Goal: Task Accomplishment & Management: Use online tool/utility

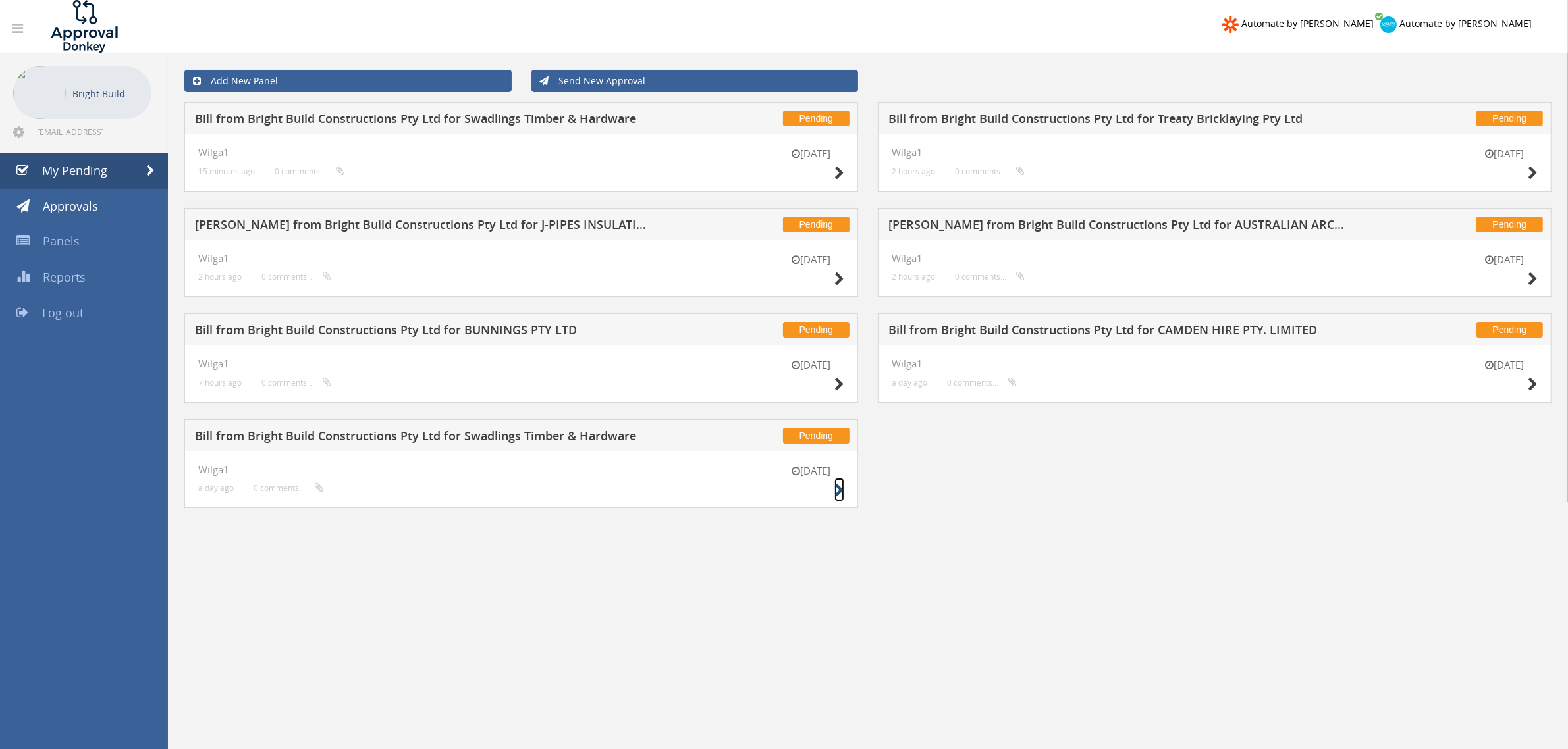
click at [840, 493] on icon at bounding box center [839, 491] width 10 height 14
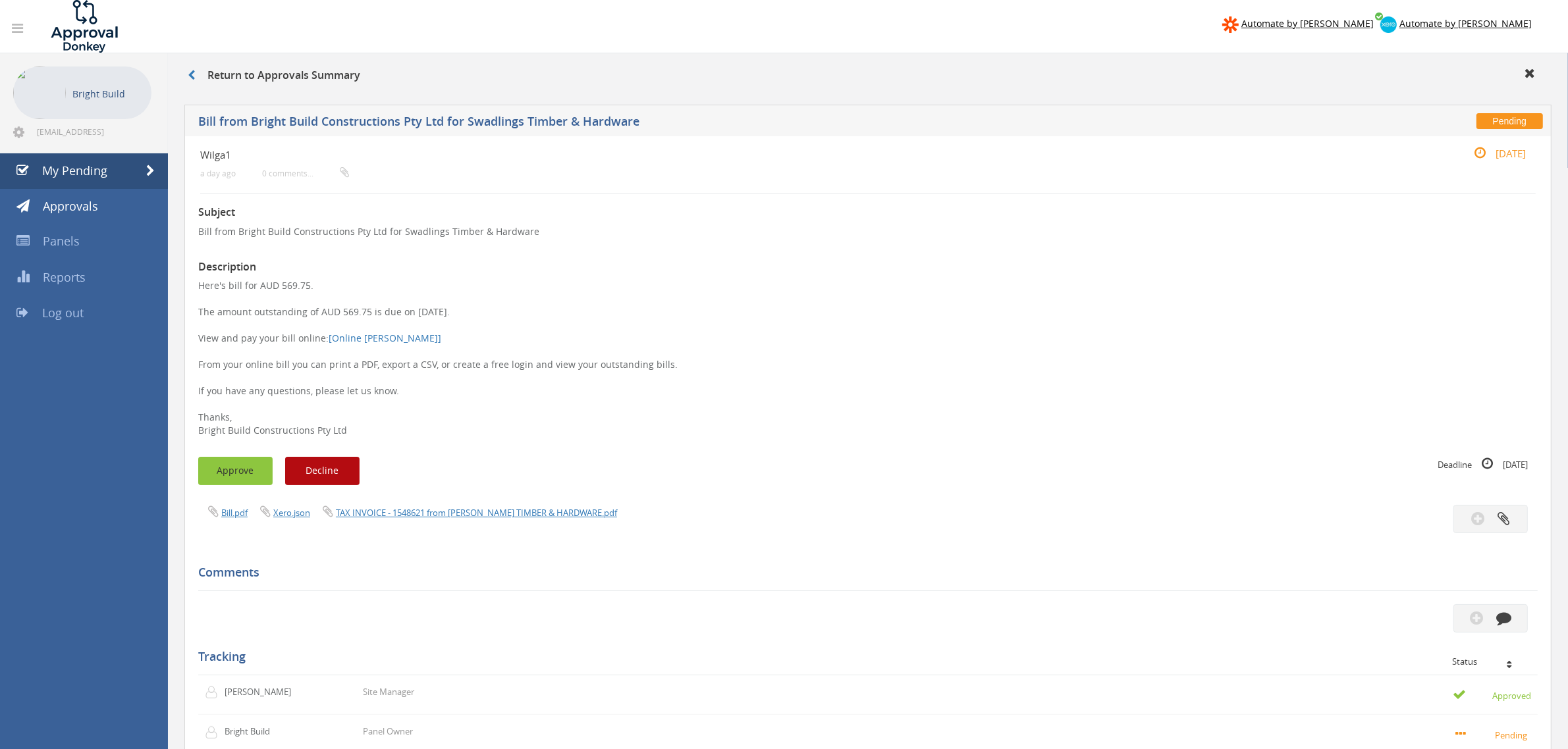
click at [248, 461] on button "Approve" at bounding box center [235, 471] width 74 height 28
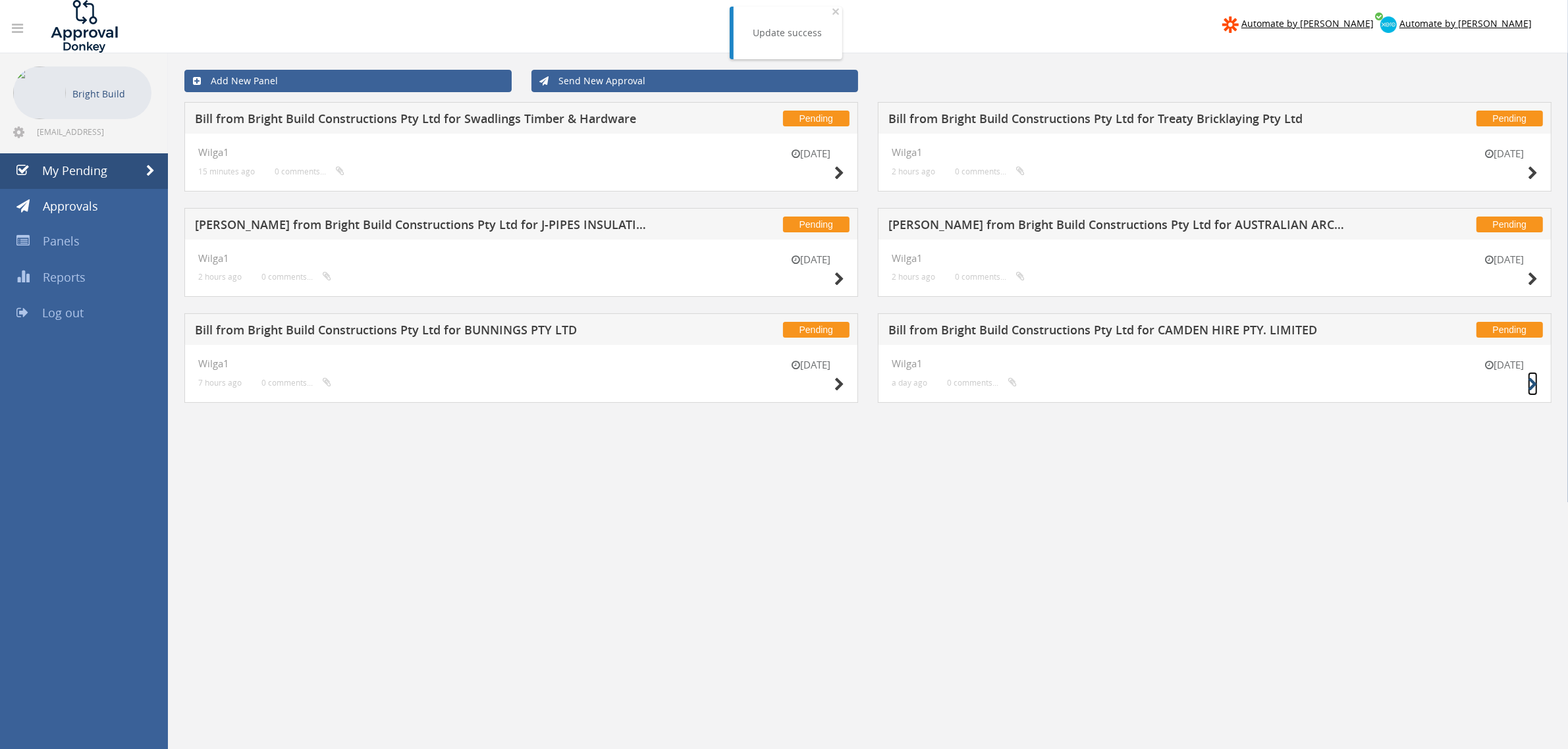
click at [1532, 385] on icon at bounding box center [1532, 385] width 10 height 14
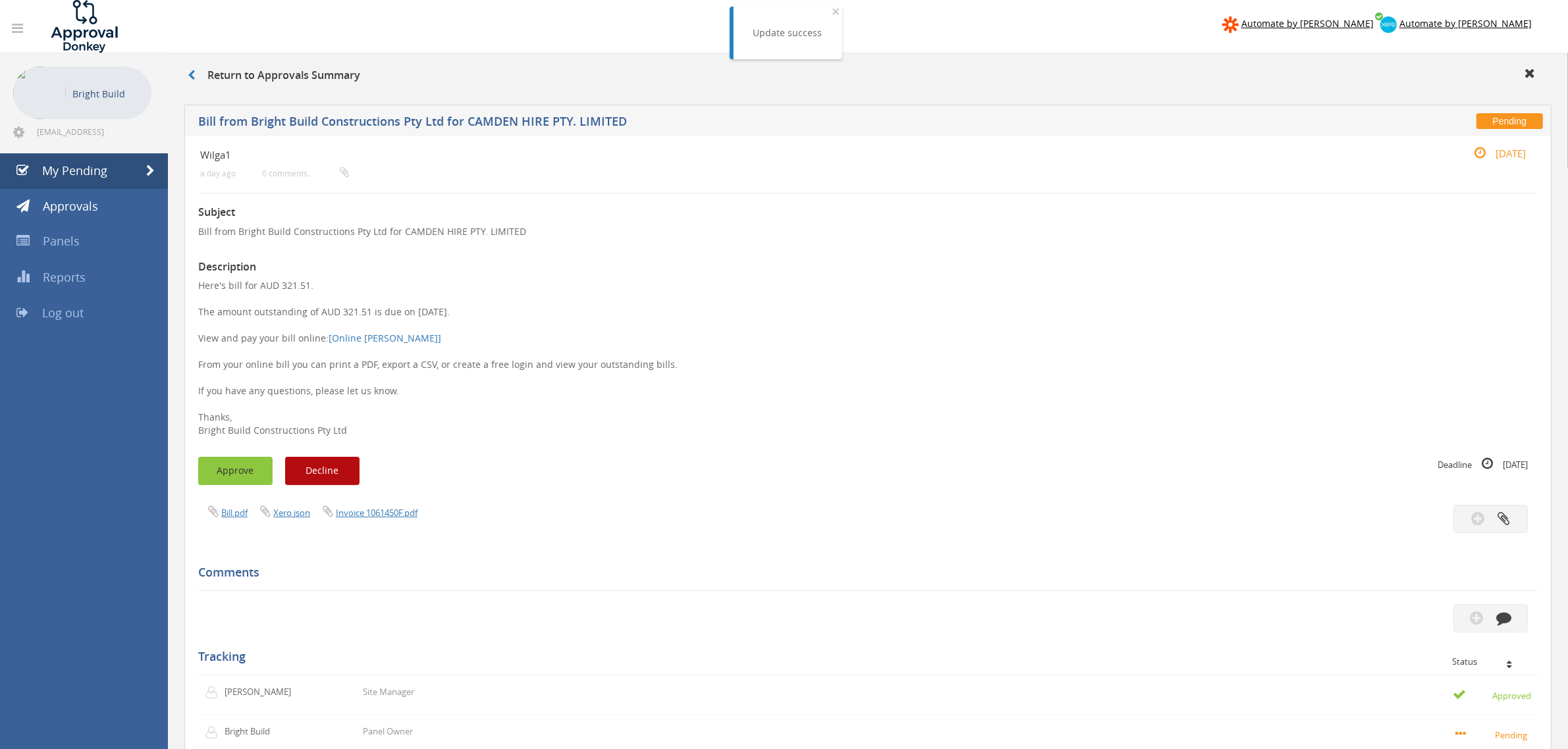
click at [234, 470] on button "Approve" at bounding box center [235, 471] width 74 height 28
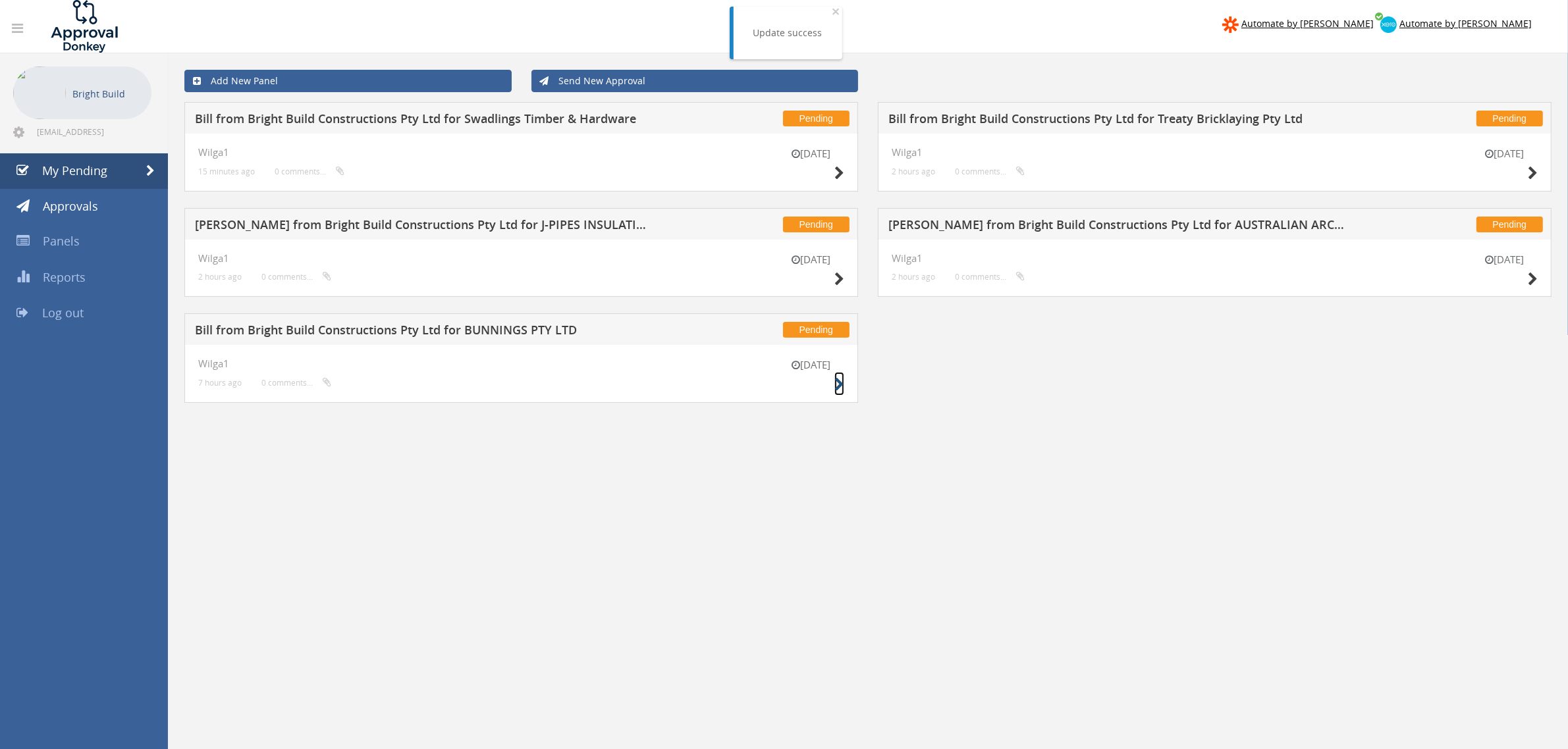
click at [843, 387] on icon at bounding box center [839, 385] width 10 height 14
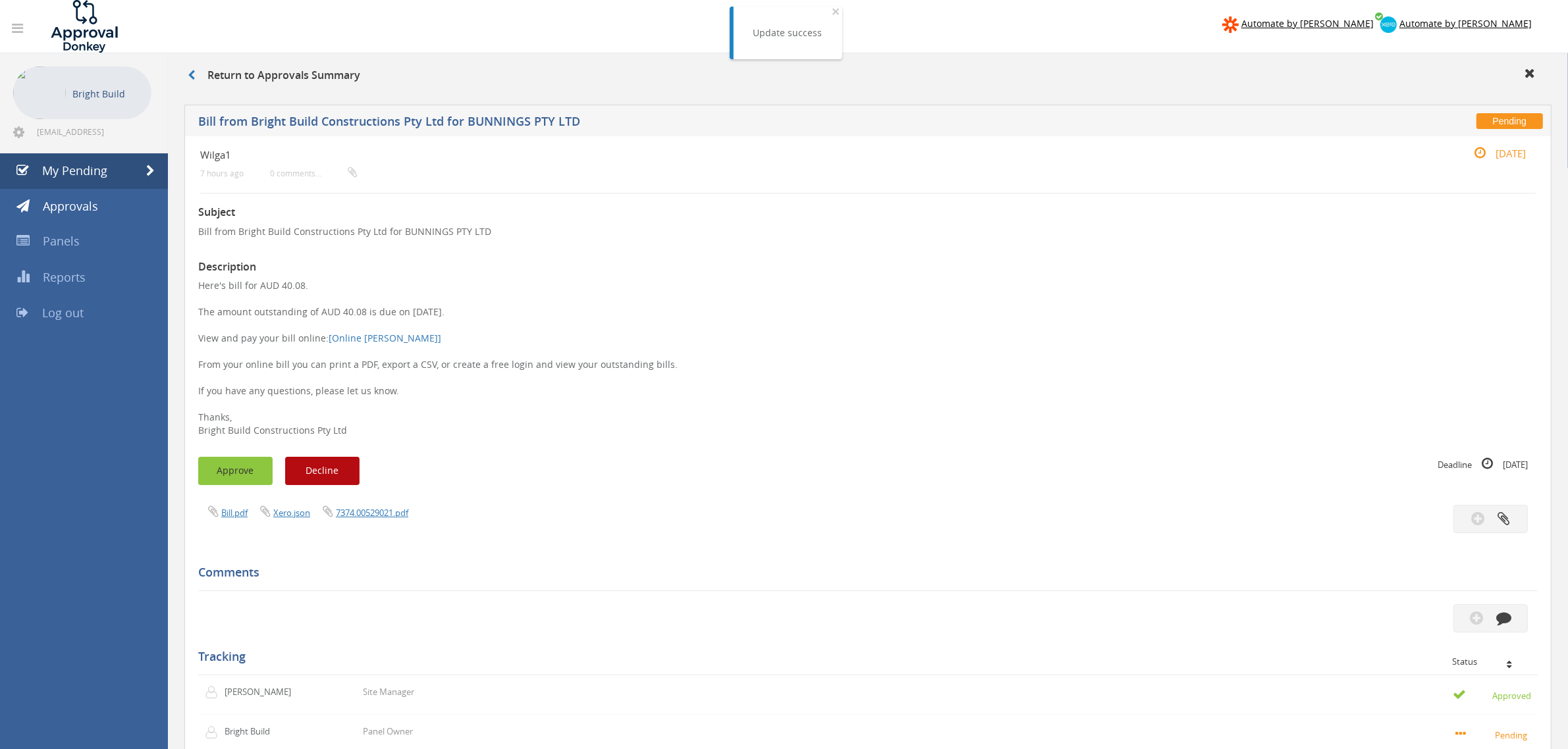
click at [236, 463] on button "Approve" at bounding box center [235, 471] width 74 height 28
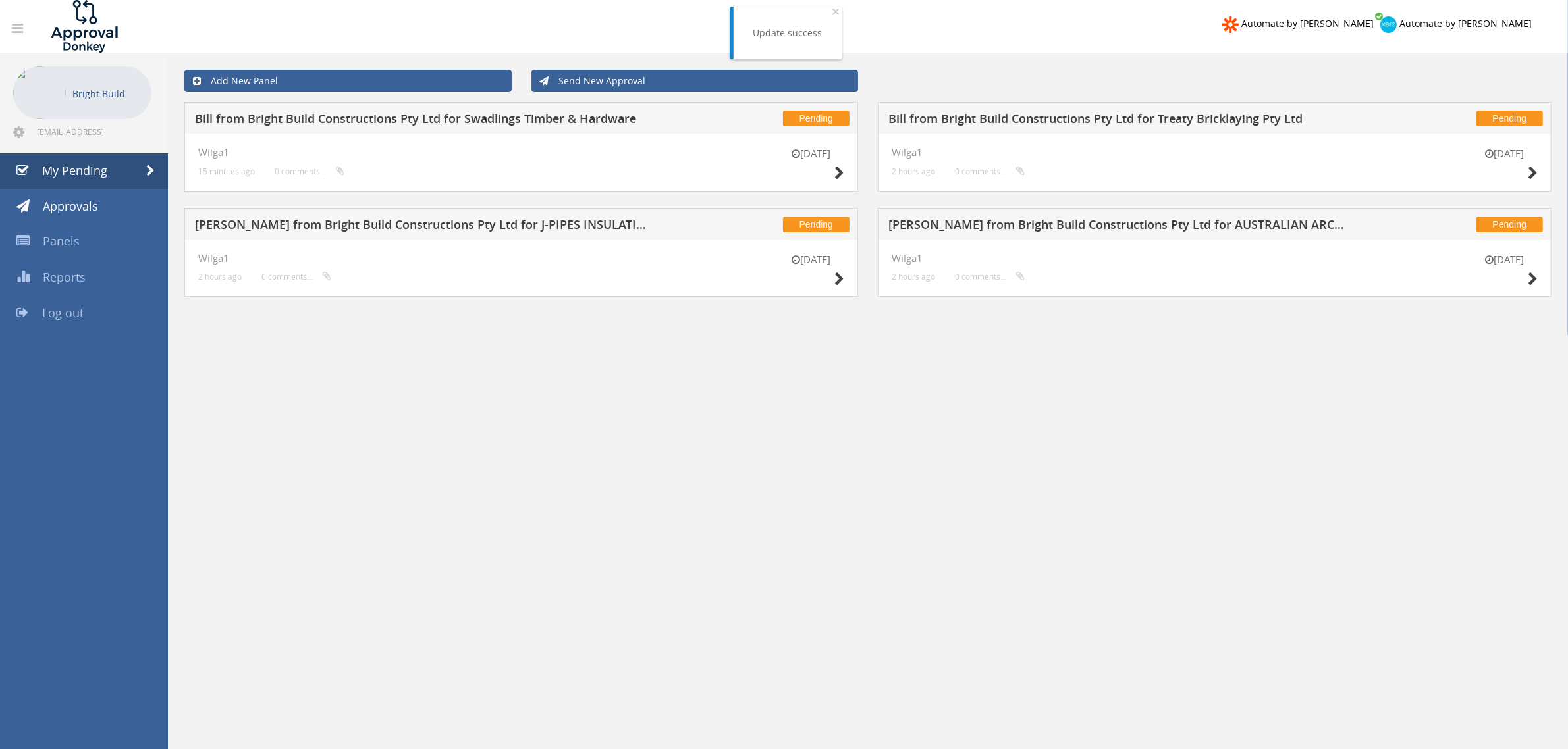
click at [1542, 279] on div "[DATE] Wilga1 2 hours ago 0 comments..." at bounding box center [1214, 268] width 674 height 58
click at [1534, 279] on icon at bounding box center [1532, 279] width 10 height 14
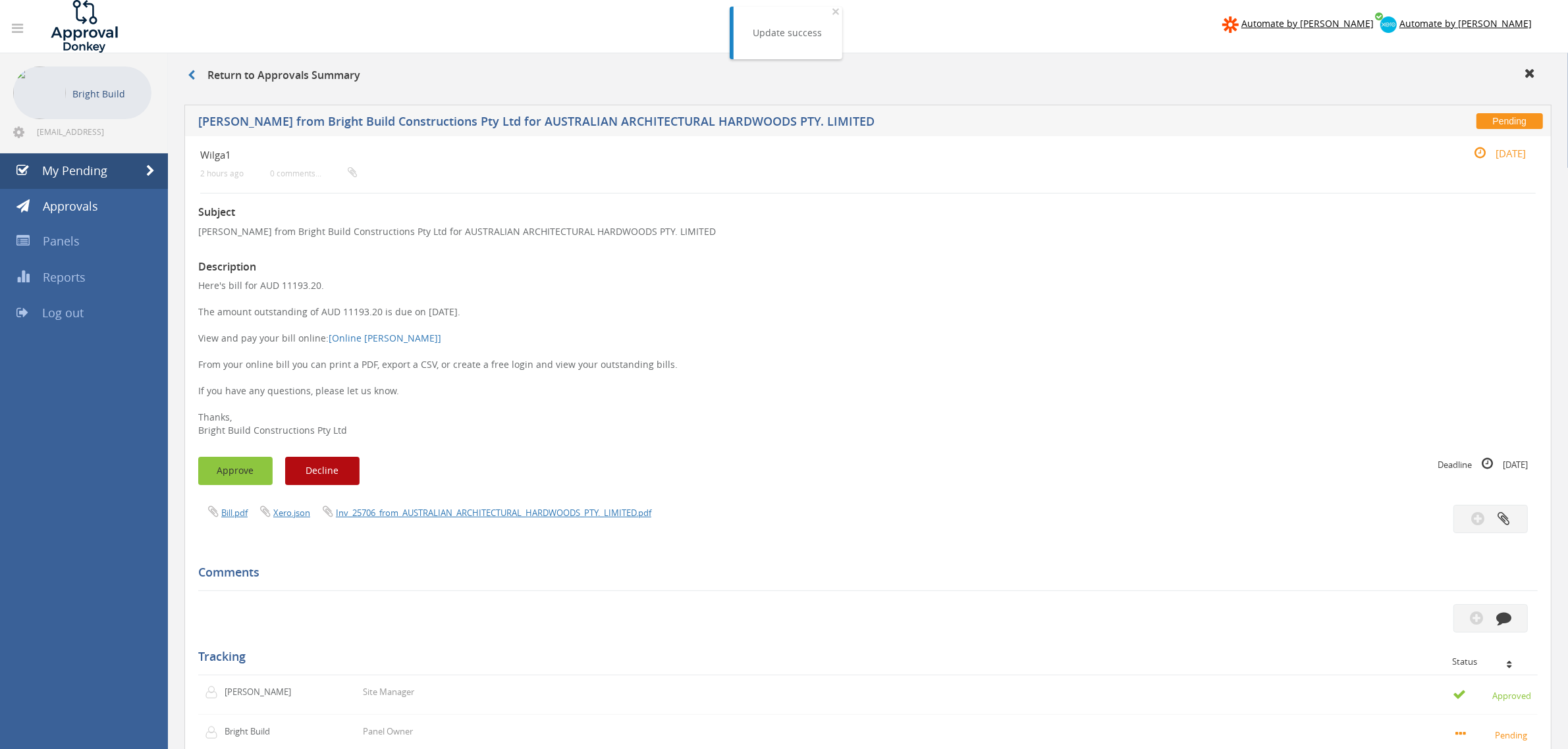
click at [228, 469] on button "Approve" at bounding box center [235, 471] width 74 height 28
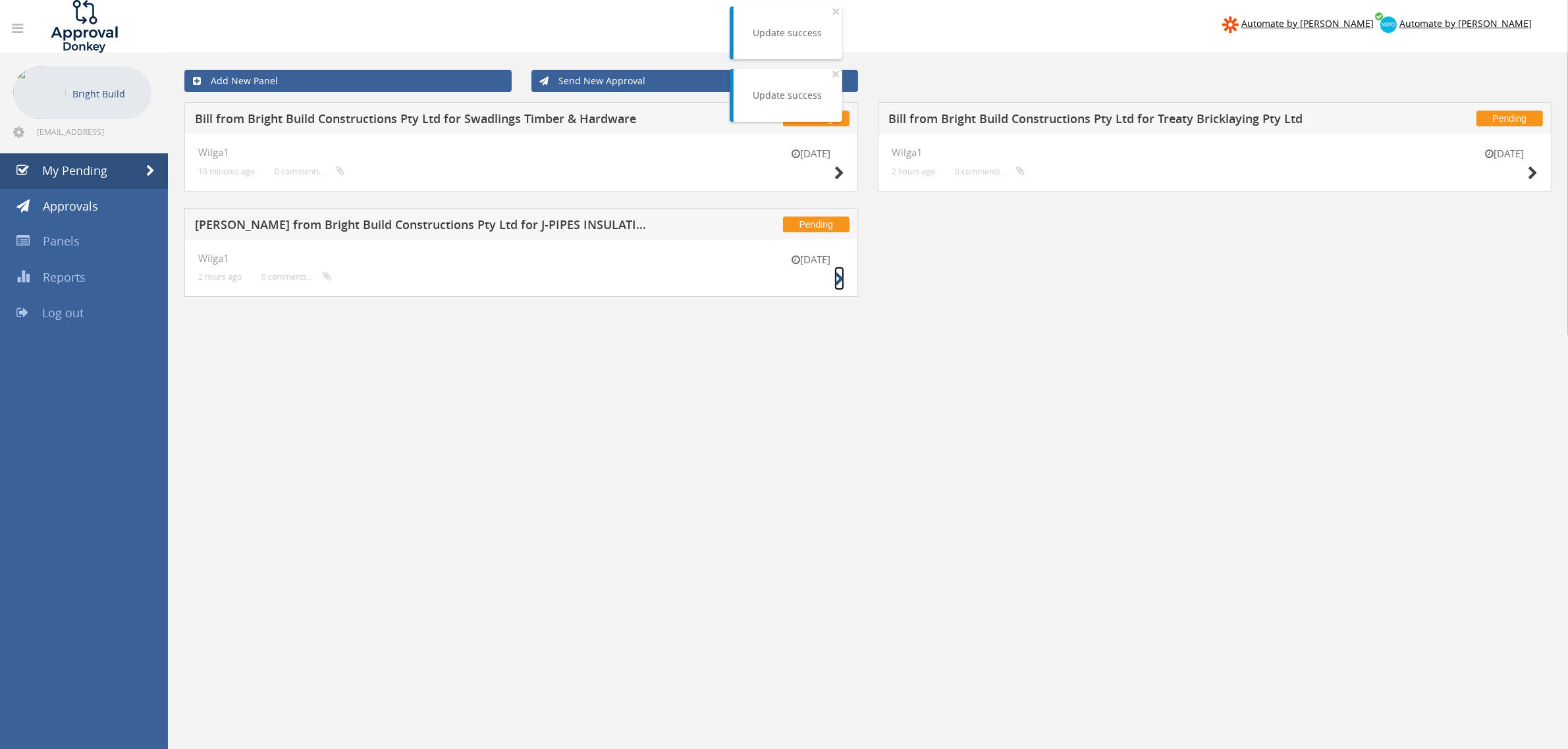
click at [837, 277] on icon at bounding box center [839, 279] width 10 height 14
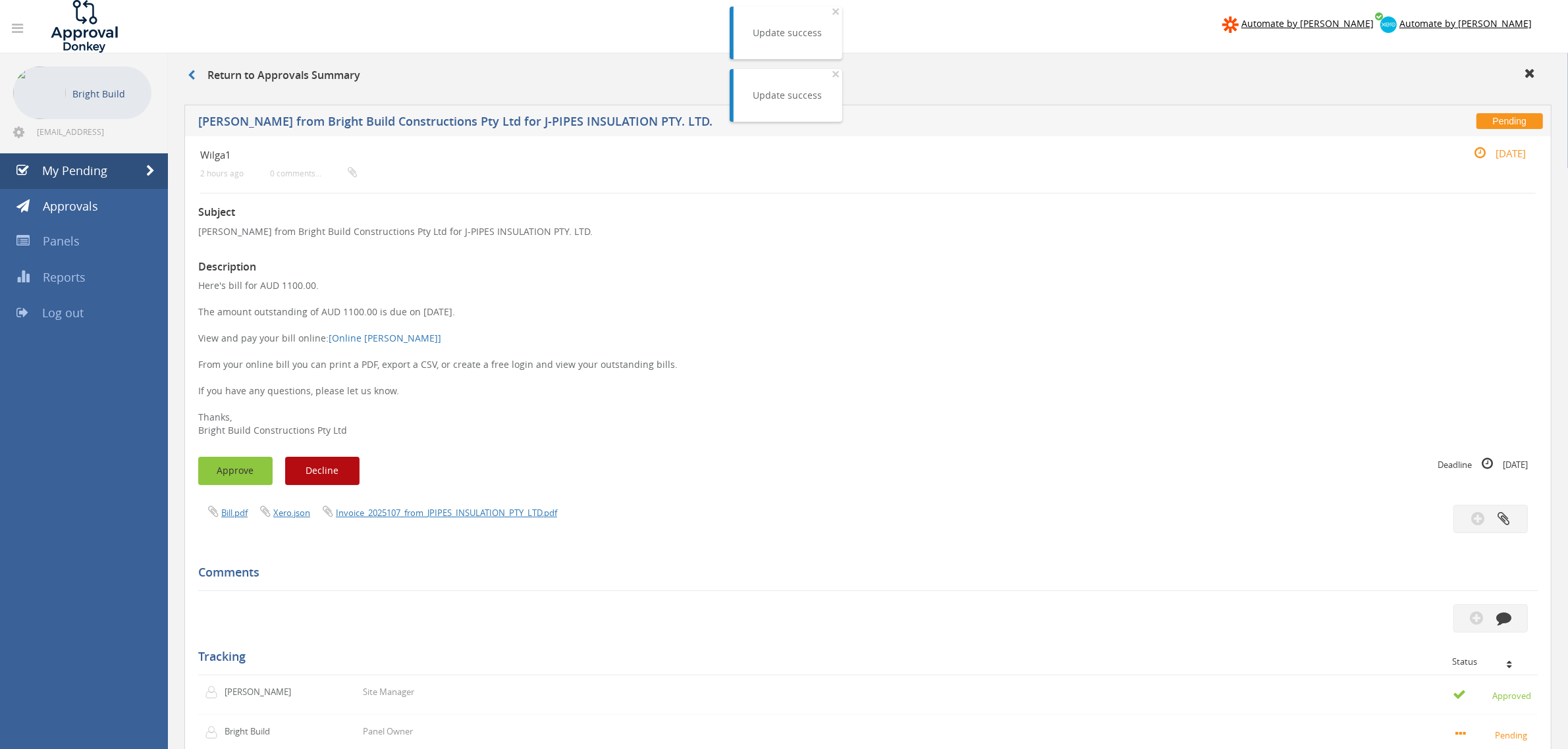
click at [229, 459] on button "Approve" at bounding box center [235, 471] width 74 height 28
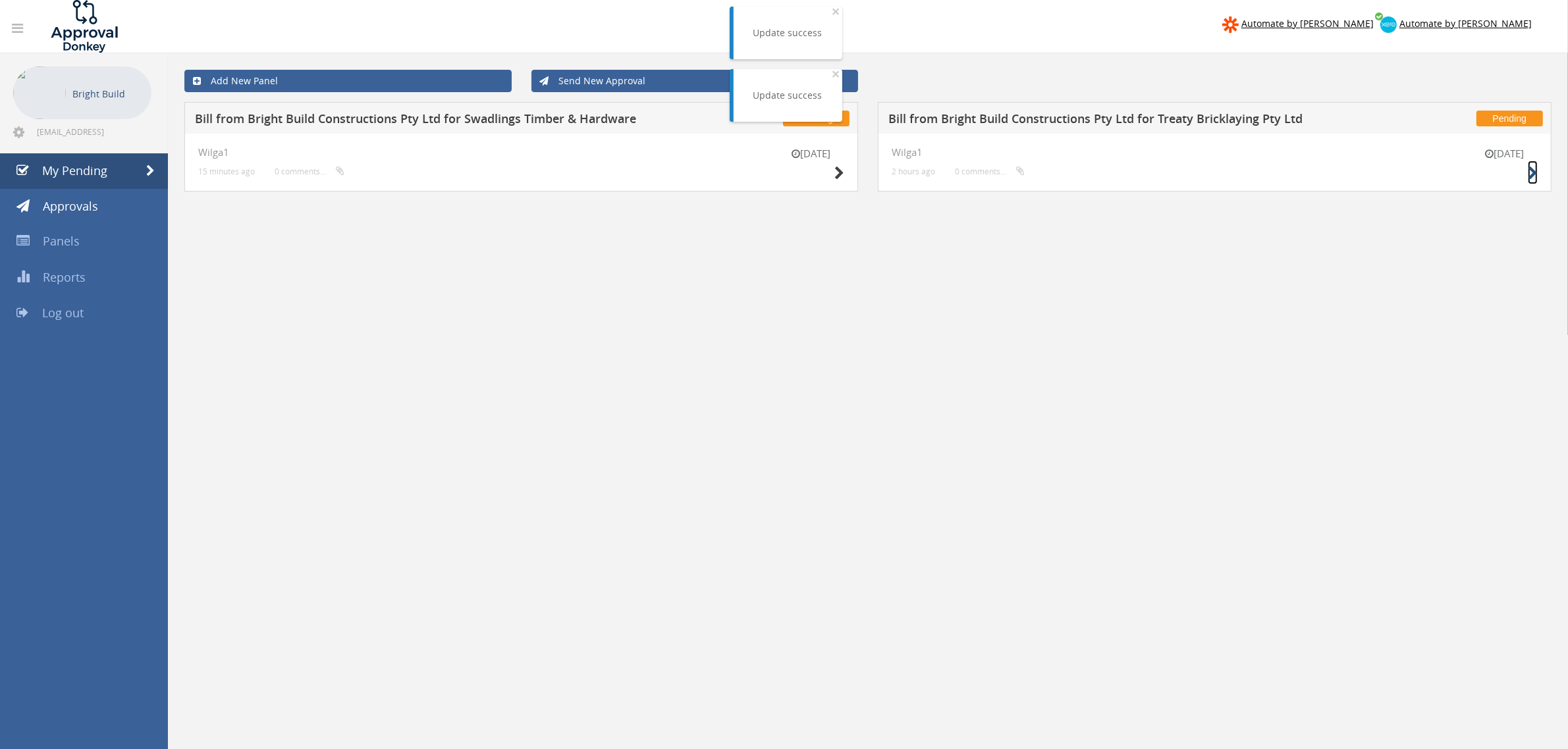
click at [1532, 166] on small at bounding box center [1532, 174] width 10 height 19
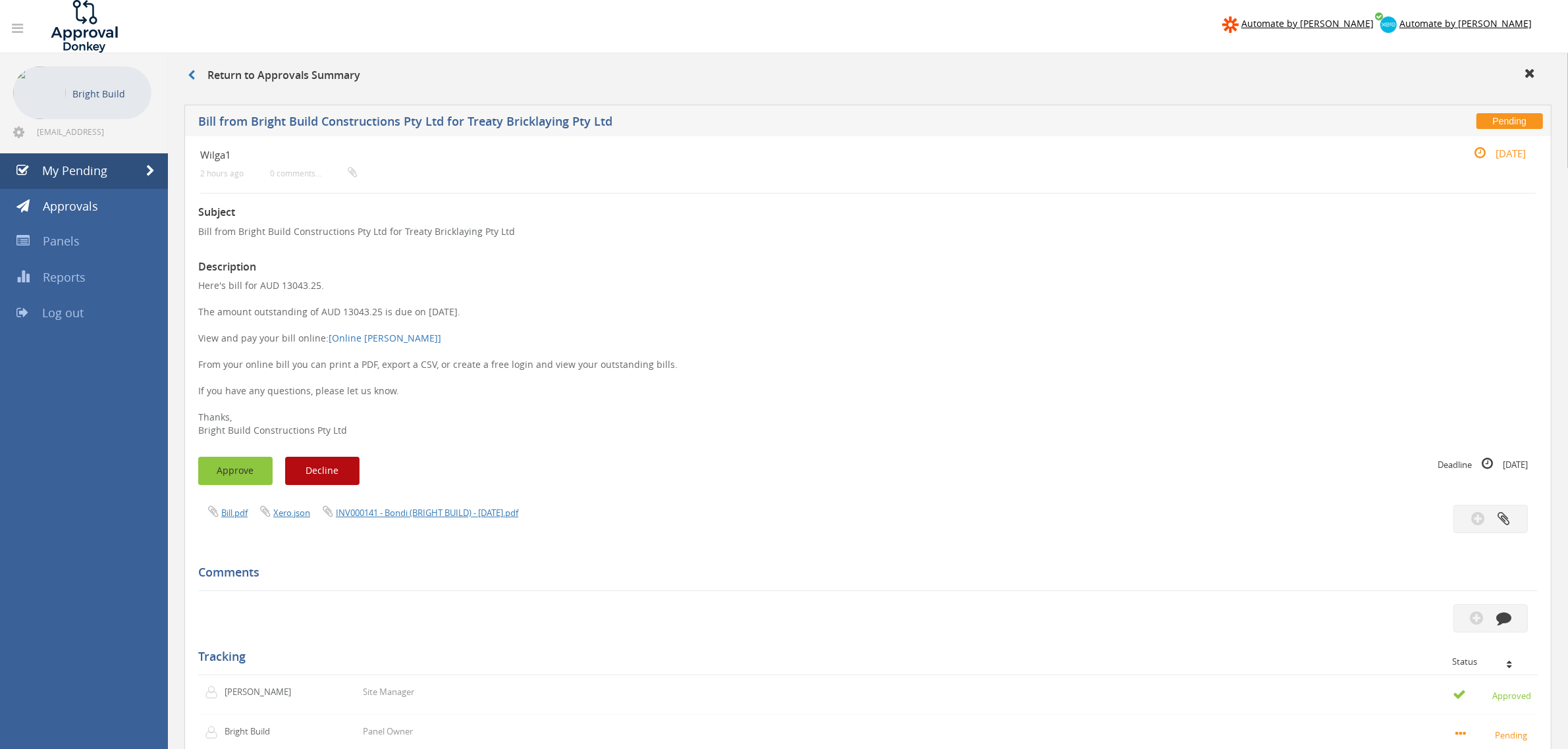
click at [222, 479] on button "Approve" at bounding box center [235, 471] width 74 height 28
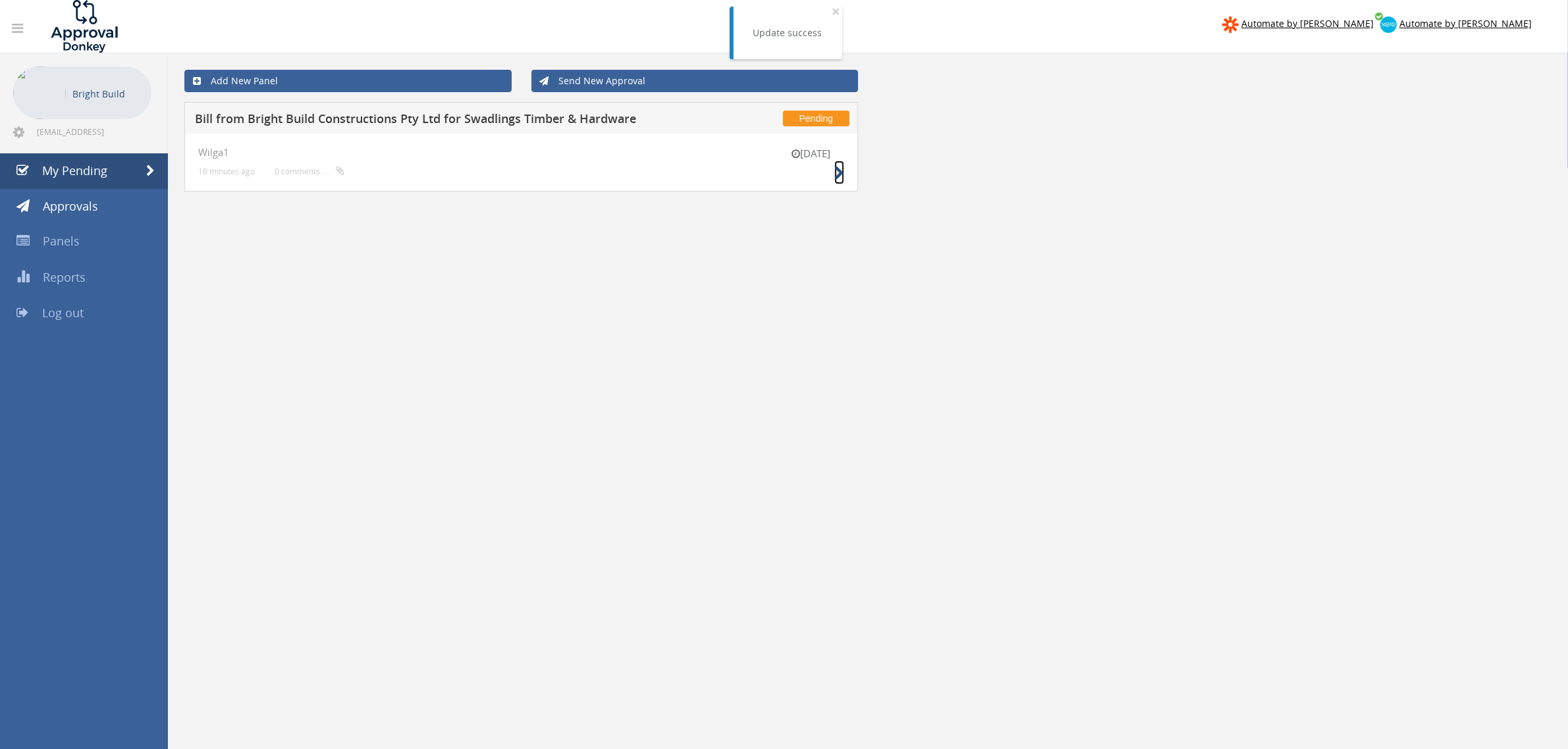
click at [835, 170] on icon at bounding box center [839, 174] width 10 height 14
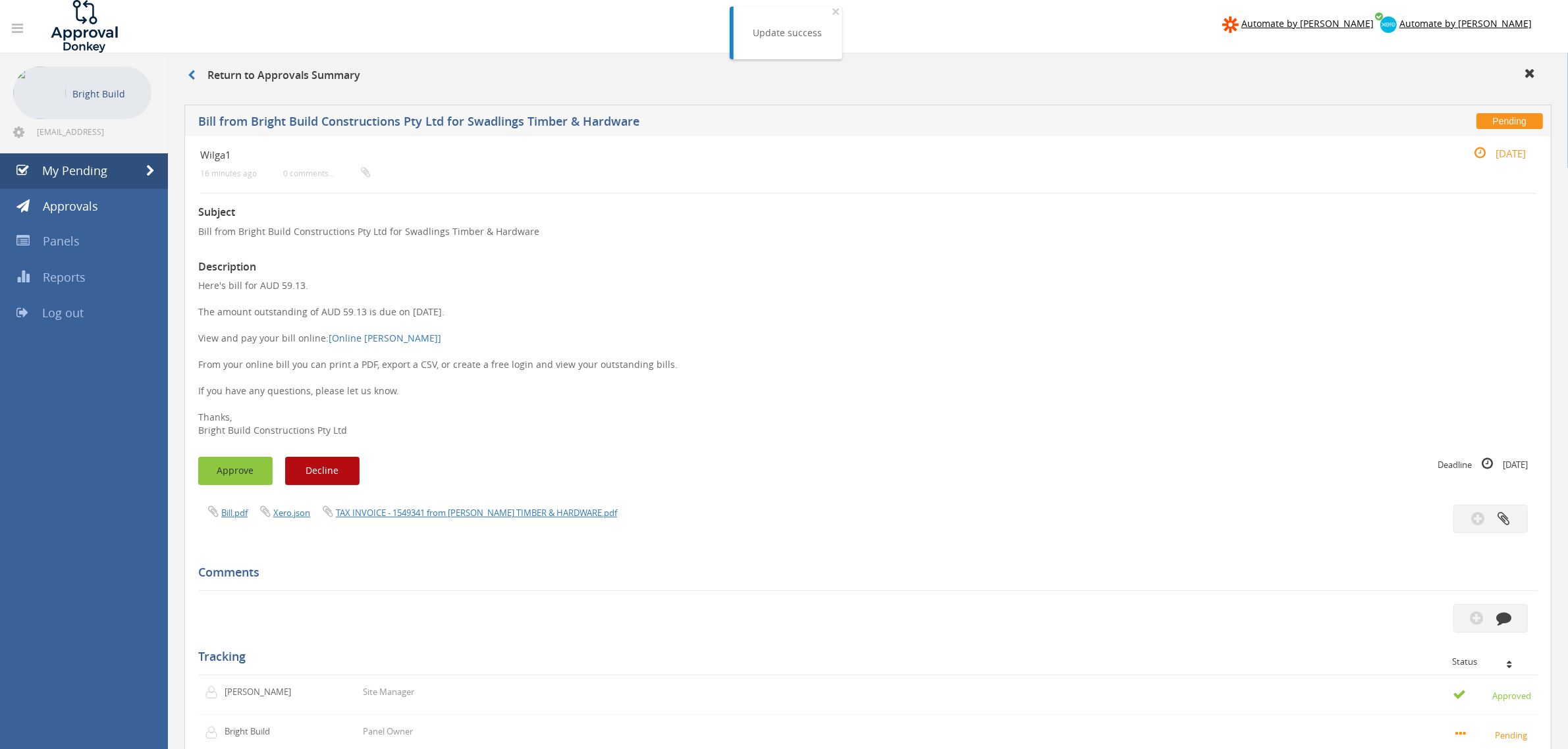
click at [222, 476] on button "Approve" at bounding box center [235, 471] width 74 height 28
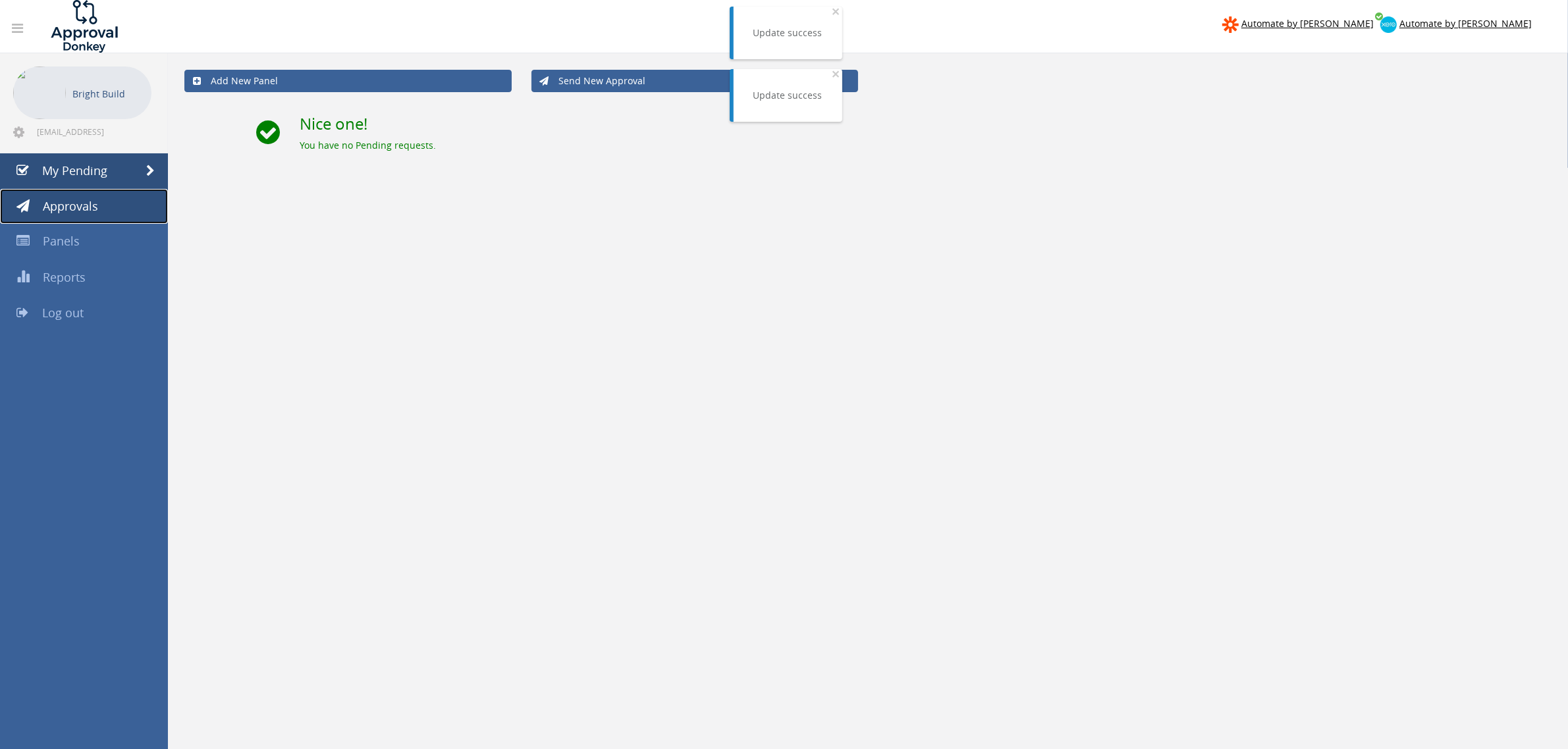
click at [70, 201] on span "Approvals" at bounding box center [71, 206] width 56 height 16
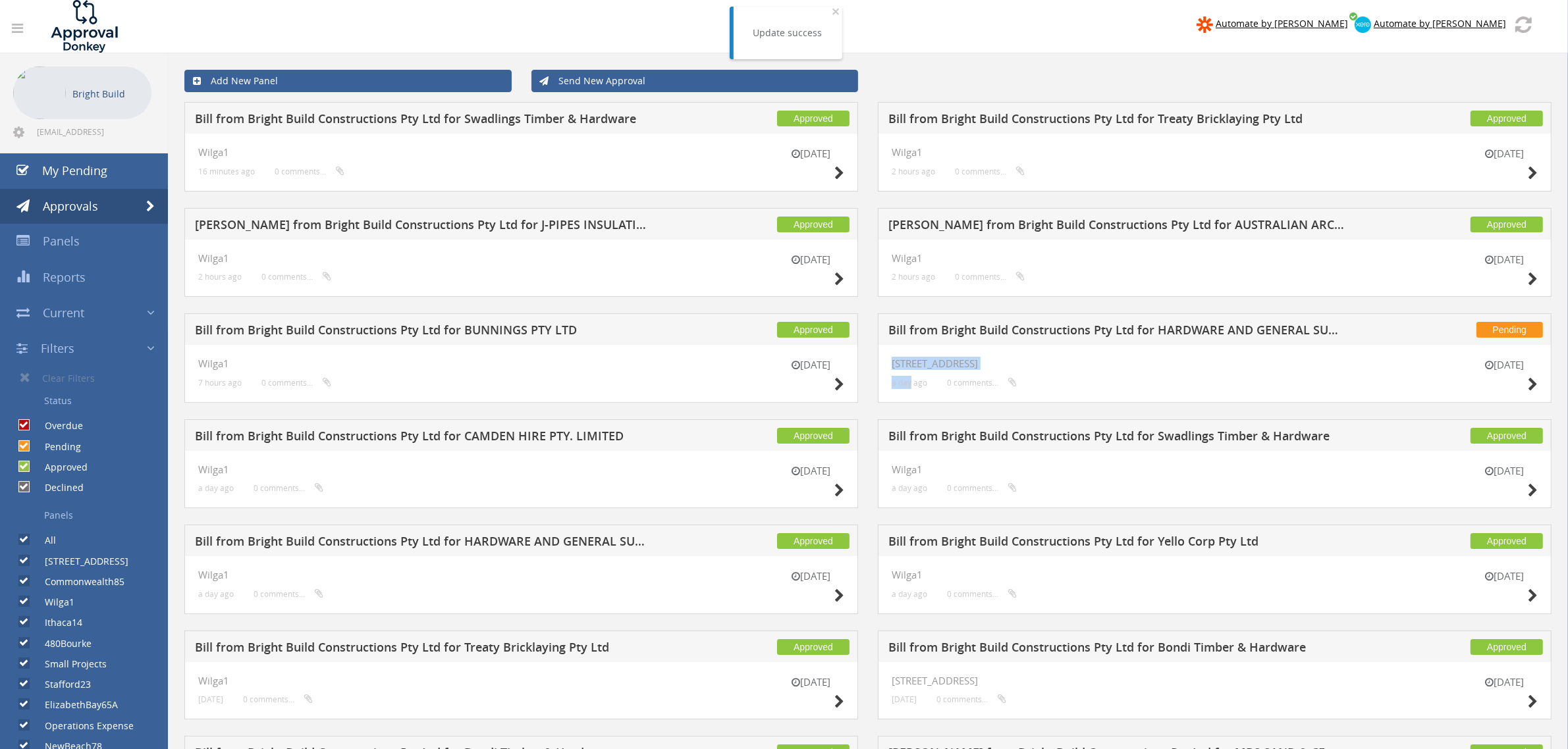
drag, startPoint x: 983, startPoint y: 367, endPoint x: 911, endPoint y: 374, distance: 72.3
click at [911, 374] on div "[DATE][STREET_ADDRESS] a day ago 0 comments..." at bounding box center [1214, 374] width 646 height 31
click at [1103, 372] on div "[DATE][STREET_ADDRESS] a day ago 0 comments..." at bounding box center [1214, 374] width 646 height 31
drag, startPoint x: 960, startPoint y: 361, endPoint x: 890, endPoint y: 364, distance: 70.1
click at [890, 364] on div "[DATE][STREET_ADDRESS] a day ago 0 comments..." at bounding box center [1214, 374] width 674 height 58
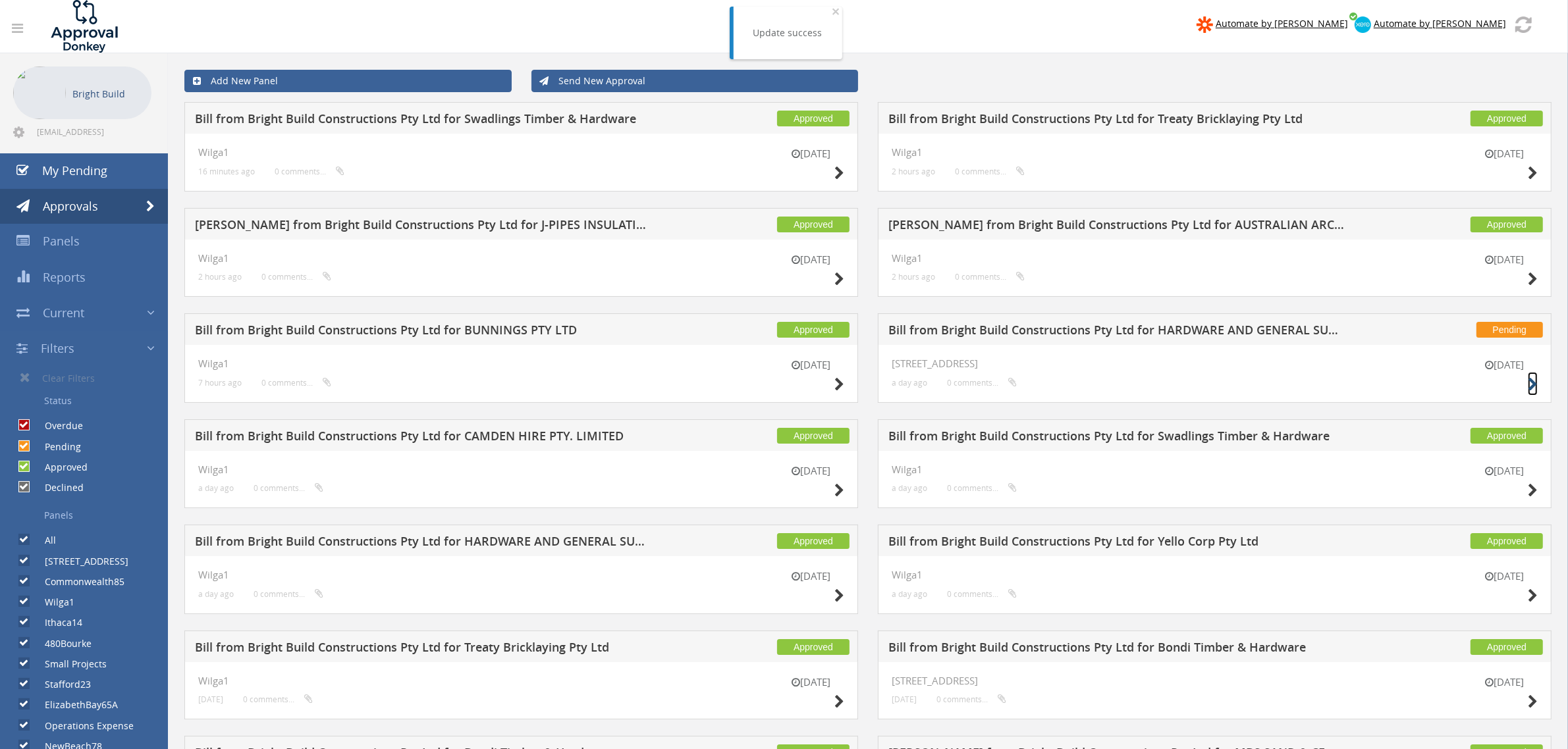
click at [1535, 379] on icon at bounding box center [1532, 385] width 10 height 14
